Goal: Task Accomplishment & Management: Manage account settings

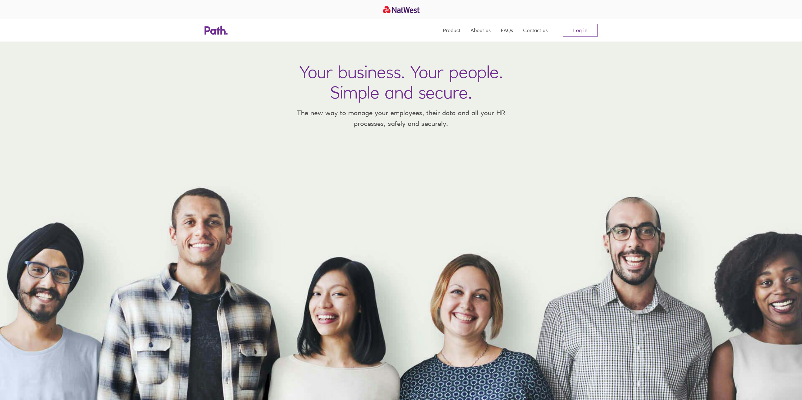
click at [588, 31] on link "Log in" at bounding box center [580, 30] width 35 height 13
click at [582, 30] on link "Log in" at bounding box center [580, 30] width 35 height 13
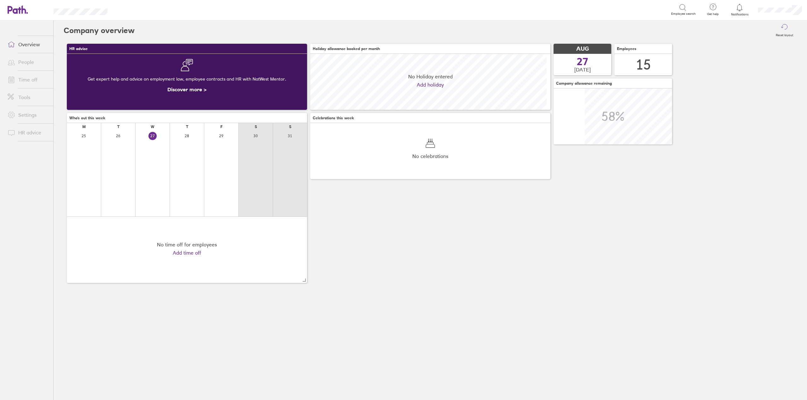
scroll to position [56, 56]
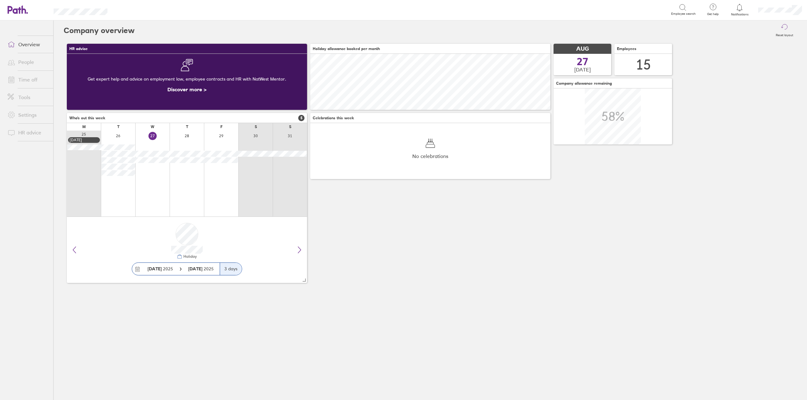
click at [18, 82] on link "Time off" at bounding box center [28, 79] width 51 height 13
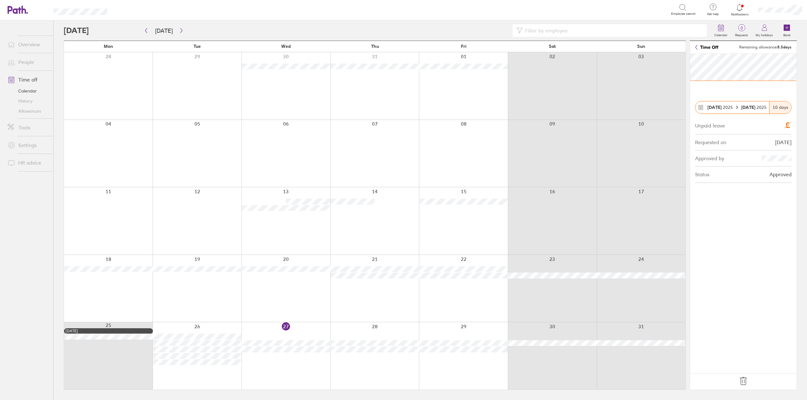
click at [746, 381] on icon at bounding box center [743, 382] width 10 height 10
